Goal: Task Accomplishment & Management: Manage account settings

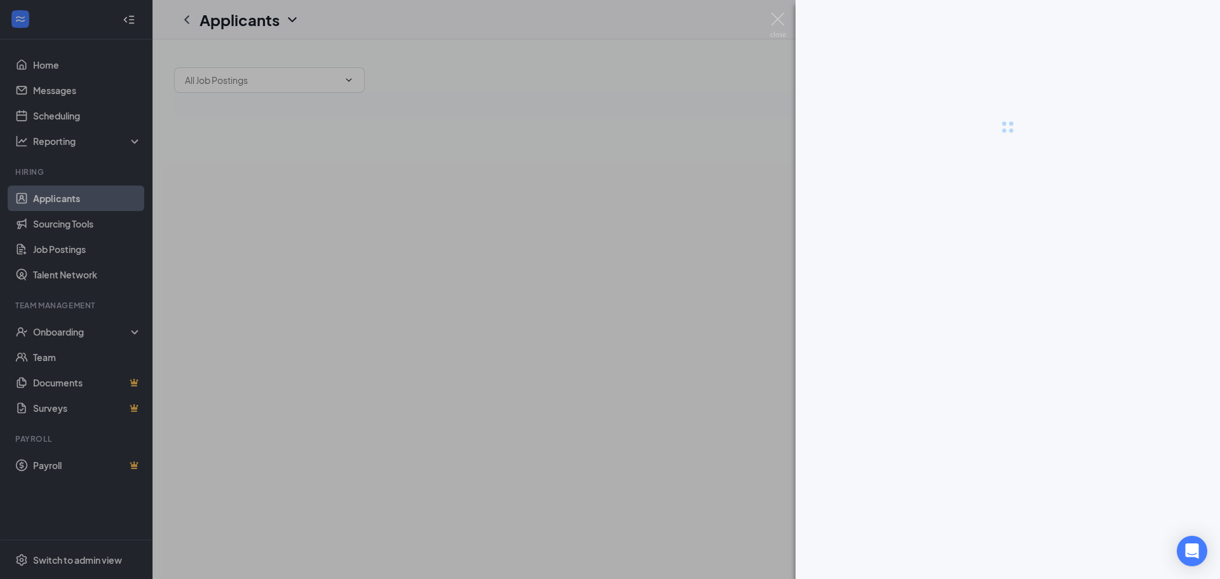
click at [957, 564] on div at bounding box center [1007, 289] width 424 height 579
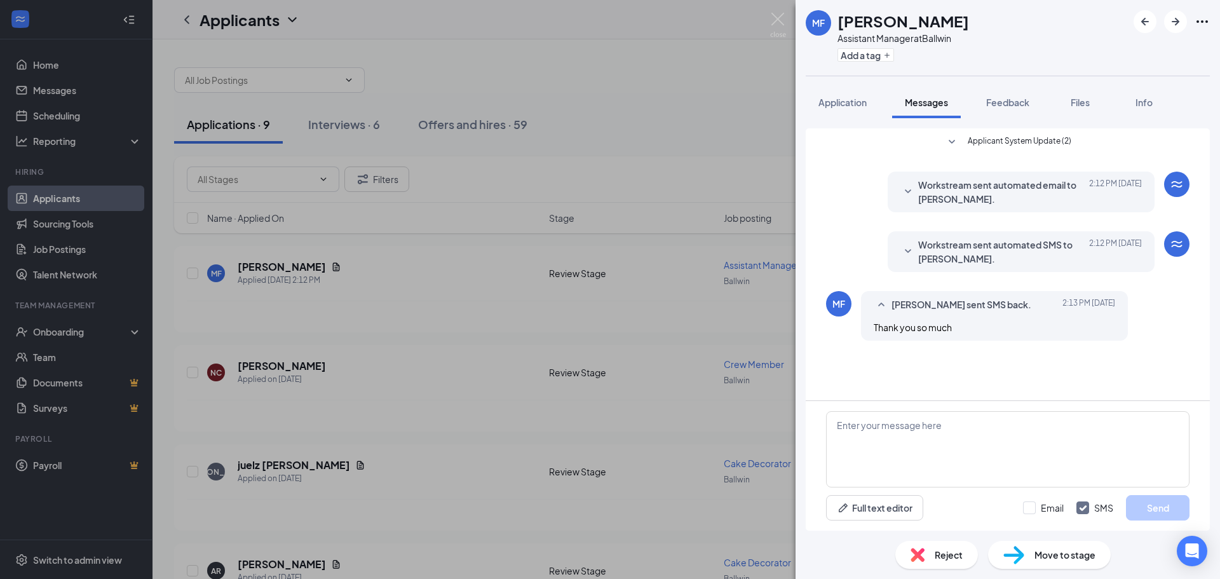
click at [1039, 550] on span "Move to stage" at bounding box center [1064, 555] width 61 height 14
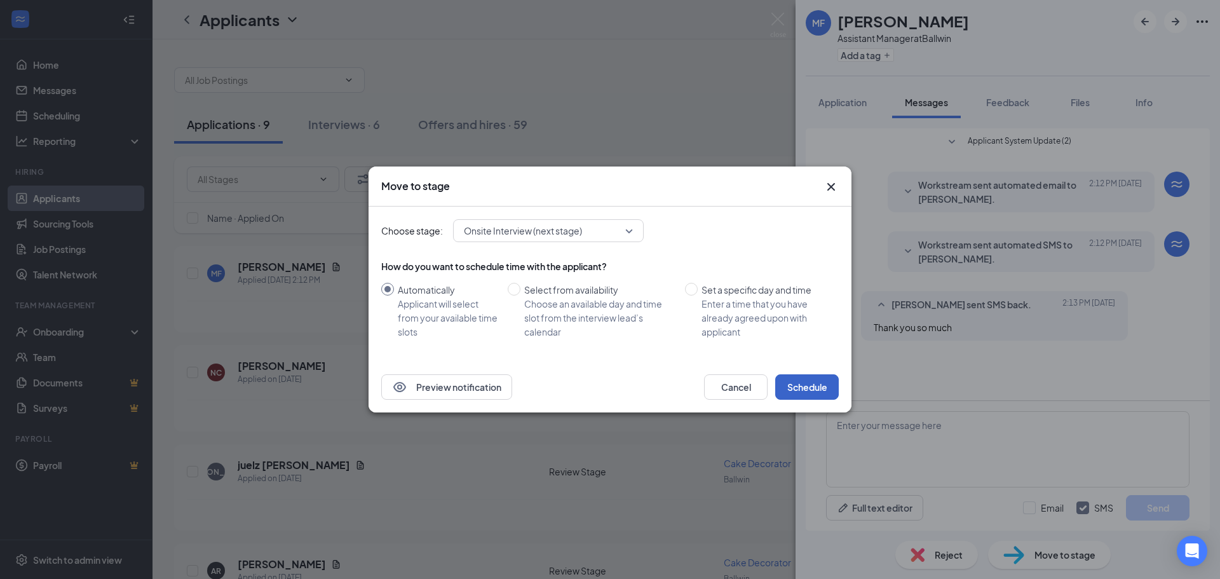
click at [795, 385] on button "Schedule" at bounding box center [807, 386] width 64 height 25
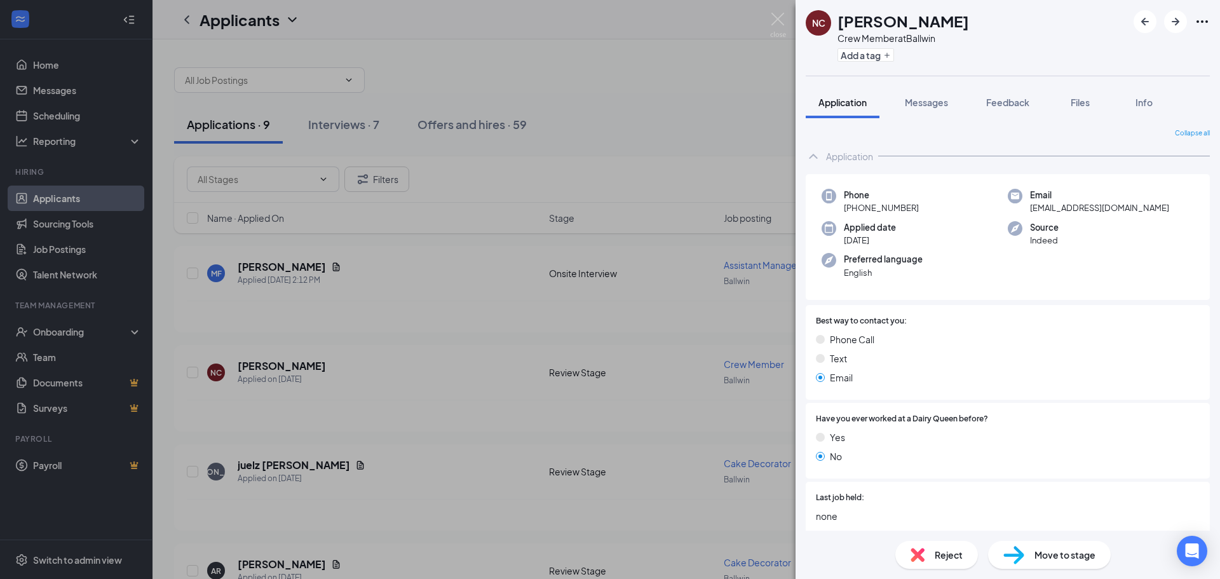
click at [590, 30] on div "NC [PERSON_NAME] Crew Member at Ballwin Add a tag Application Messages Feedback…" at bounding box center [610, 289] width 1220 height 579
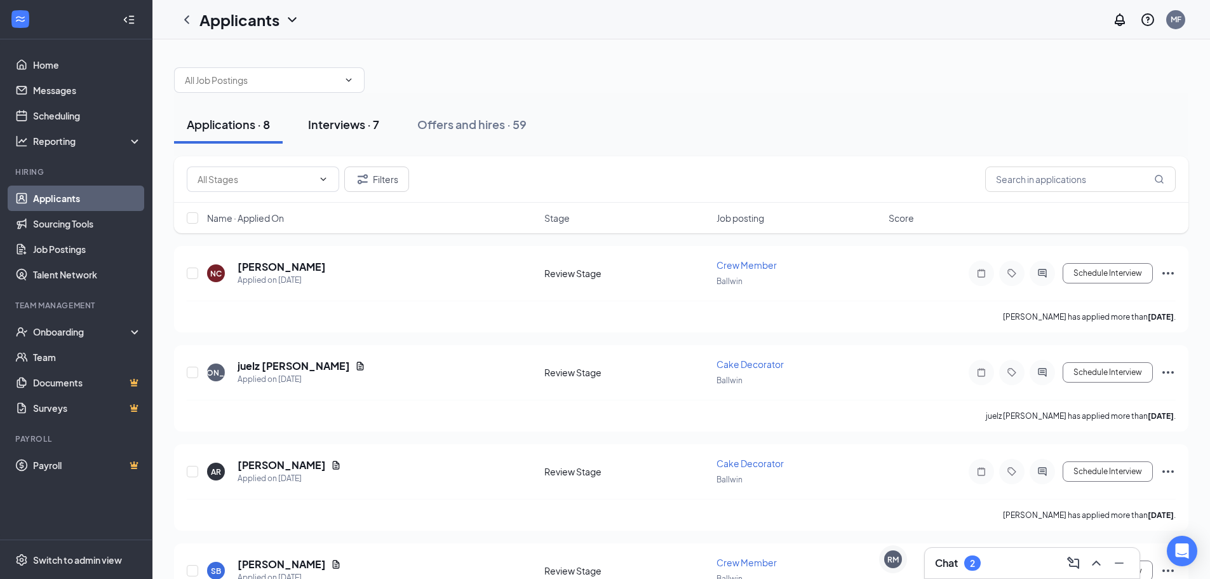
click at [335, 117] on div "Interviews · 7" at bounding box center [343, 124] width 71 height 16
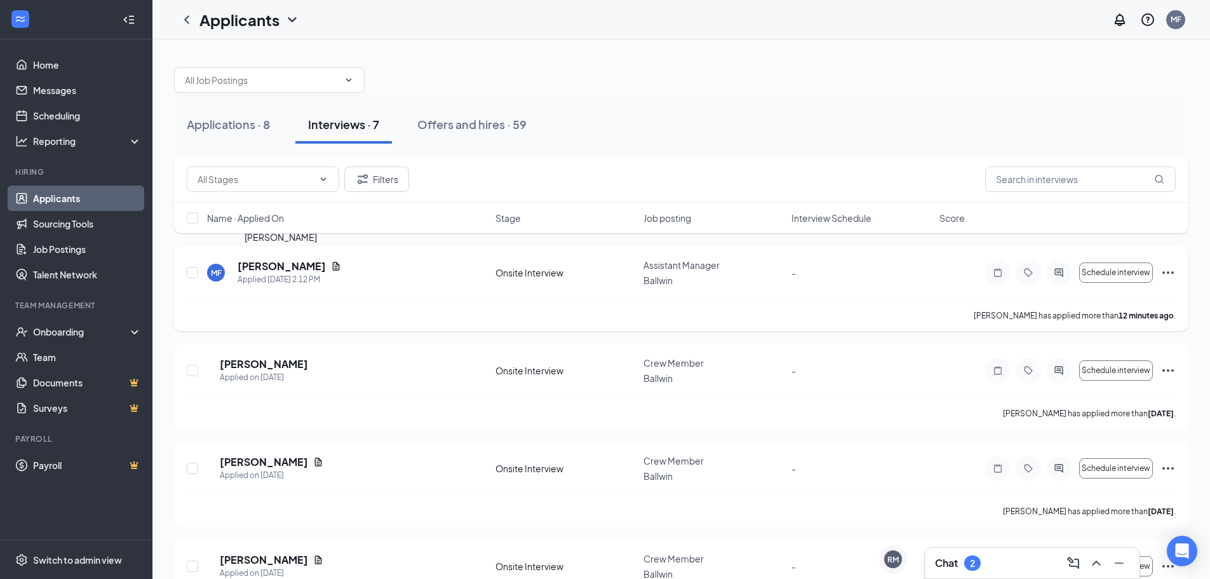
click at [294, 264] on h5 "[PERSON_NAME]" at bounding box center [282, 266] width 88 height 14
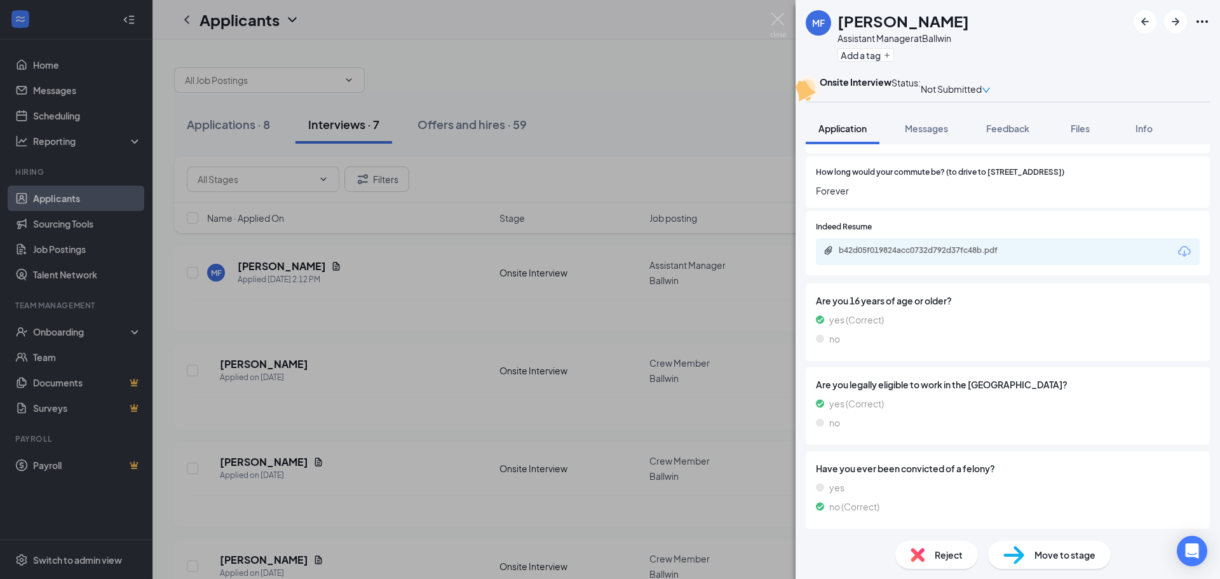
scroll to position [790, 0]
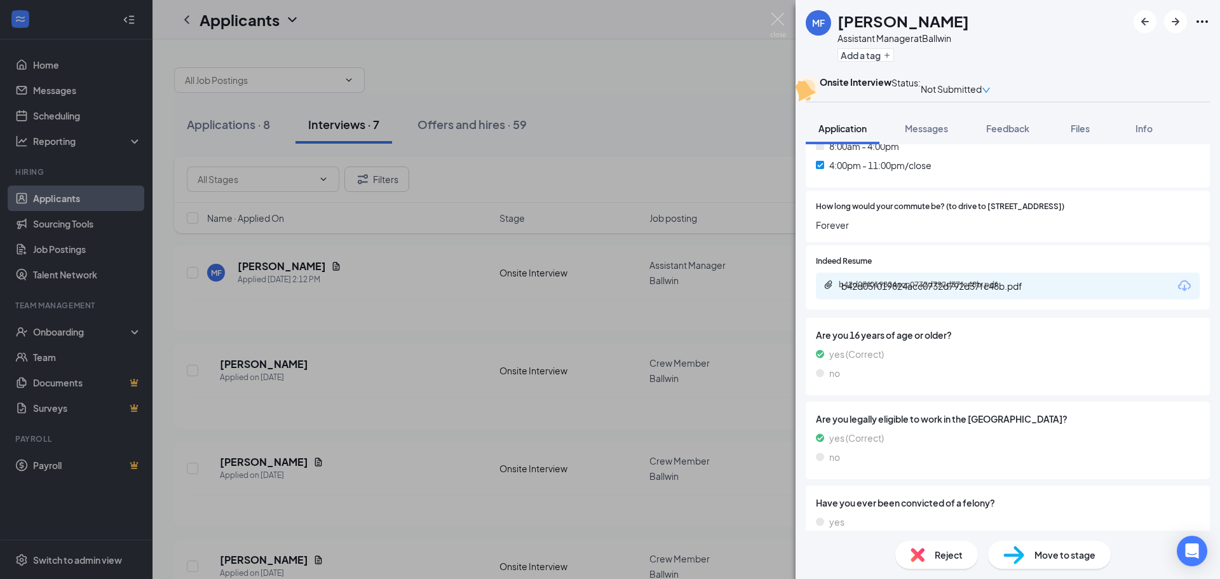
click at [905, 290] on div "b42d05f019824acc0732d792d37fc48b.pdf" at bounding box center [928, 285] width 178 height 10
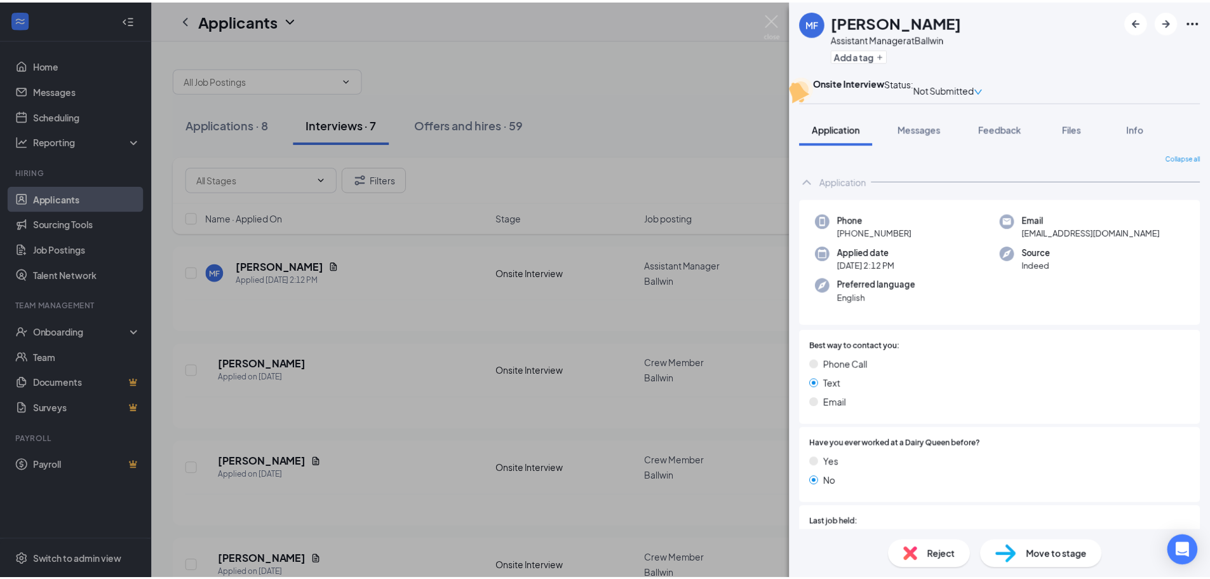
scroll to position [0, 0]
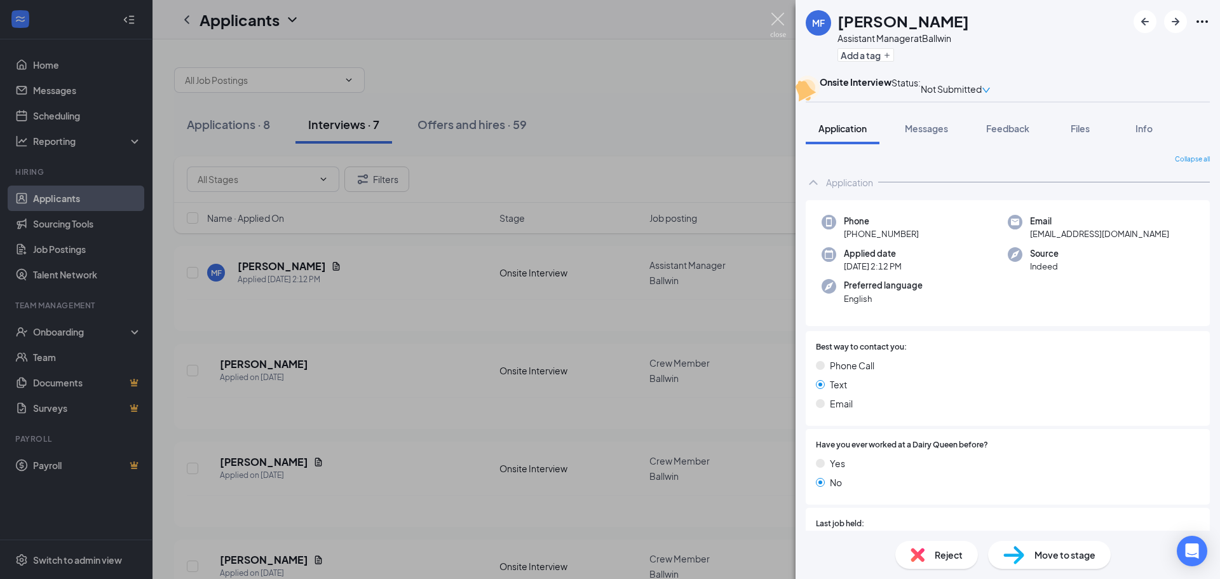
click at [772, 18] on img at bounding box center [778, 25] width 16 height 25
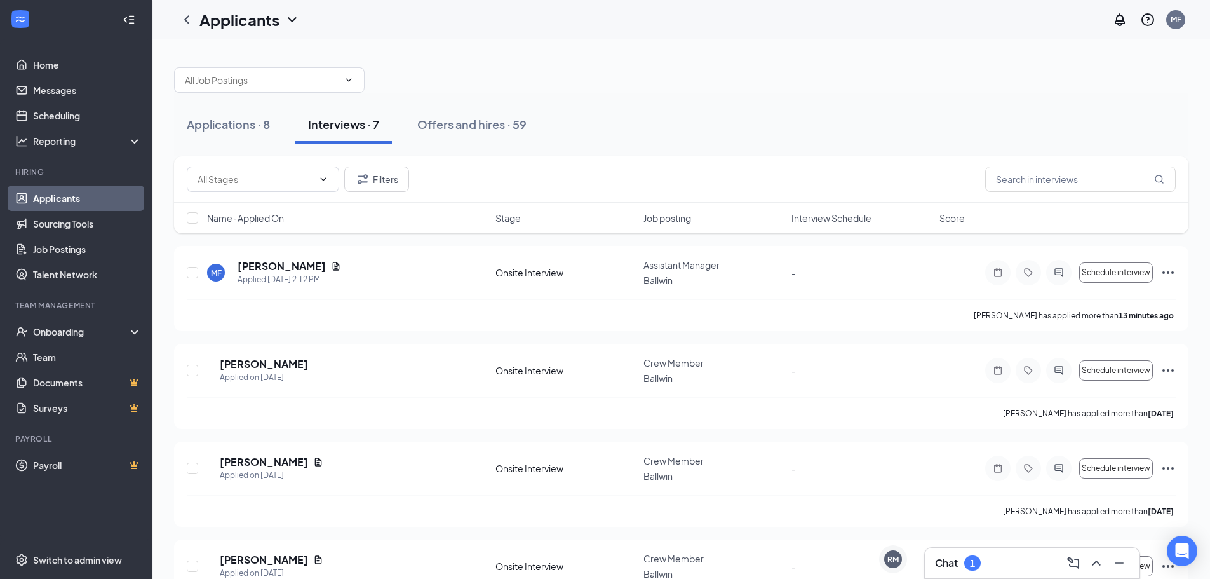
drag, startPoint x: 184, startPoint y: 18, endPoint x: 575, endPoint y: 120, distance: 403.9
click at [184, 18] on icon "ChevronLeft" at bounding box center [186, 19] width 15 height 15
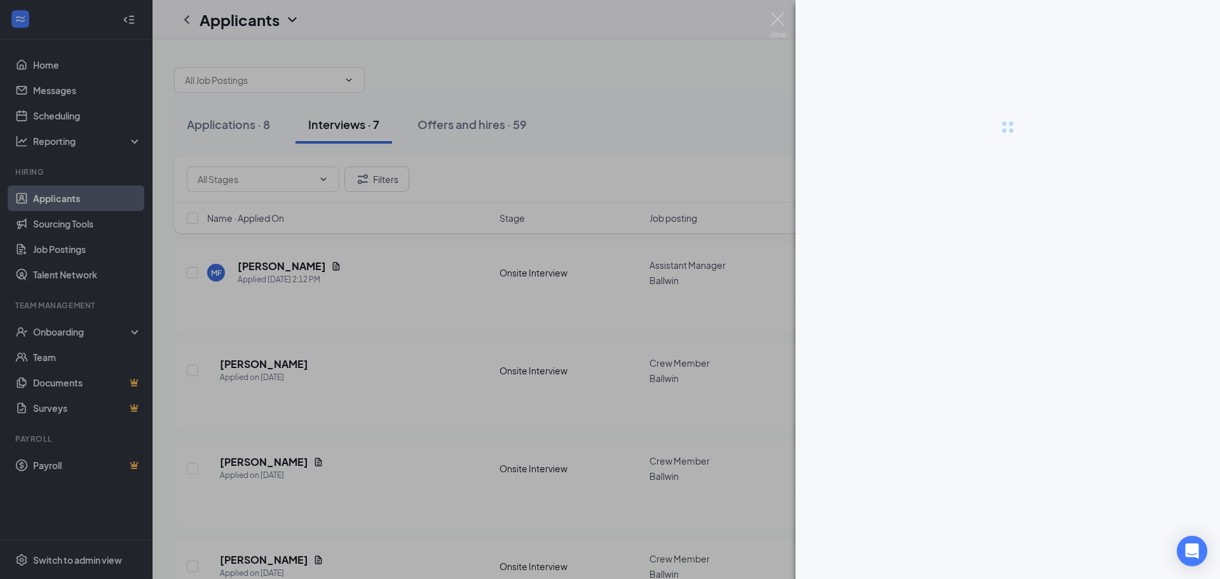
click at [637, 62] on div at bounding box center [610, 289] width 1220 height 579
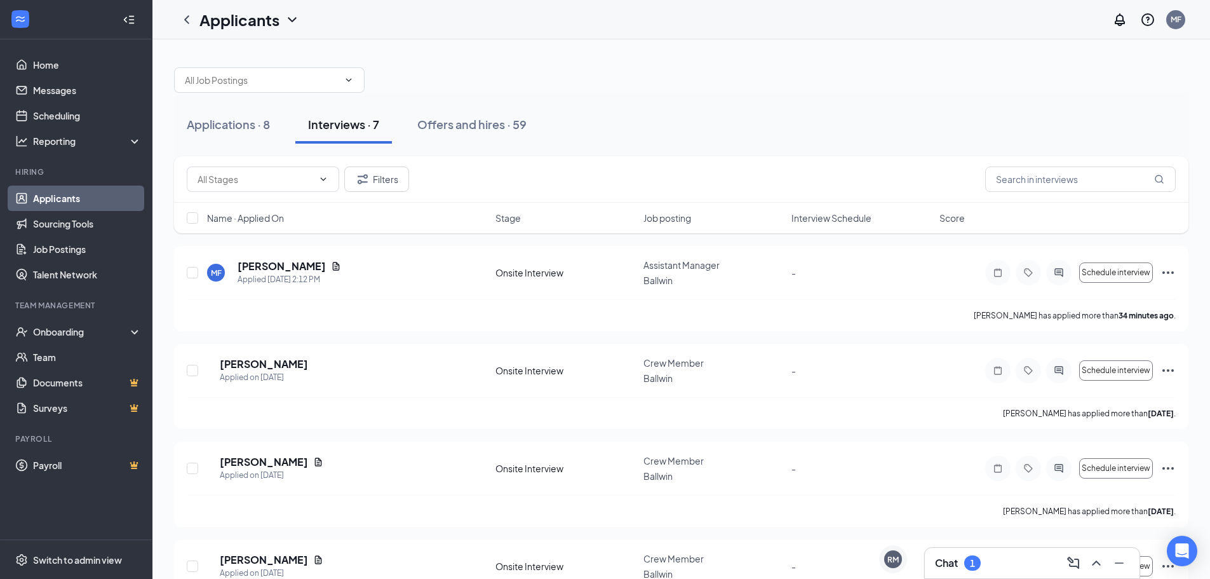
click at [179, 12] on link at bounding box center [186, 19] width 15 height 15
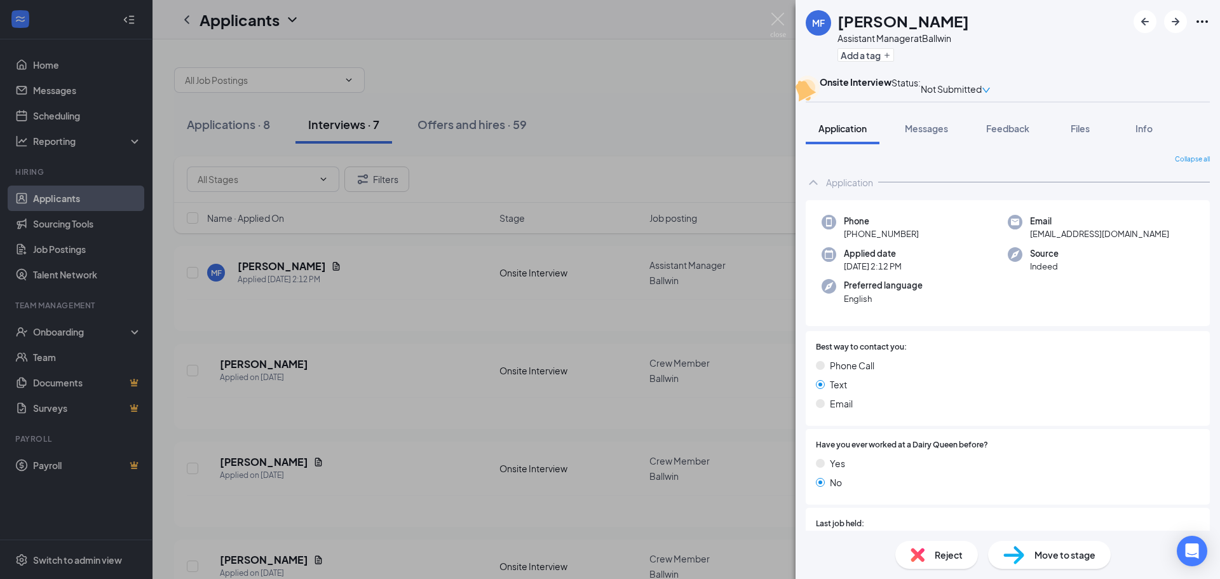
click at [733, 23] on div "[PERSON_NAME] Assistant Manager at Ballwin Add a tag Onsite Interview Status : …" at bounding box center [610, 289] width 1220 height 579
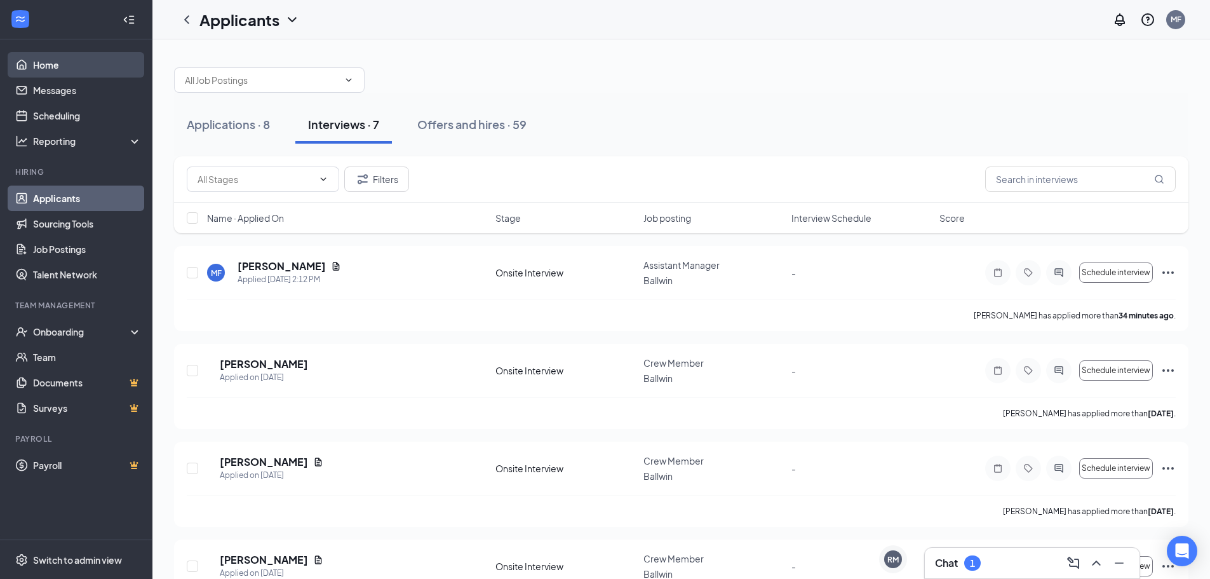
click at [59, 65] on link "Home" at bounding box center [87, 64] width 109 height 25
